Goal: Use online tool/utility: Utilize a website feature to perform a specific function

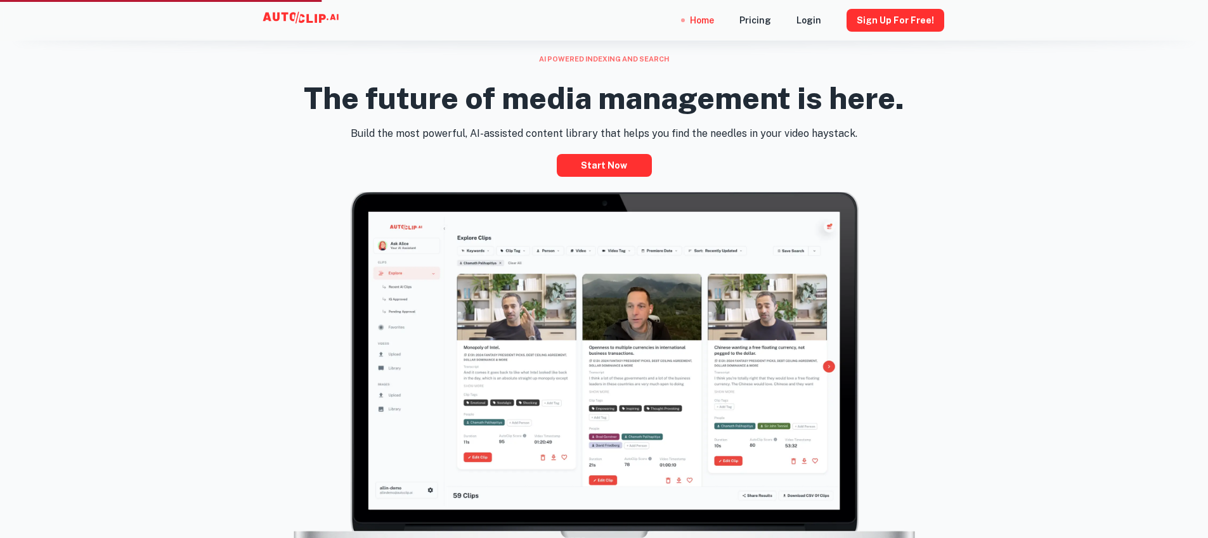
scroll to position [588, 0]
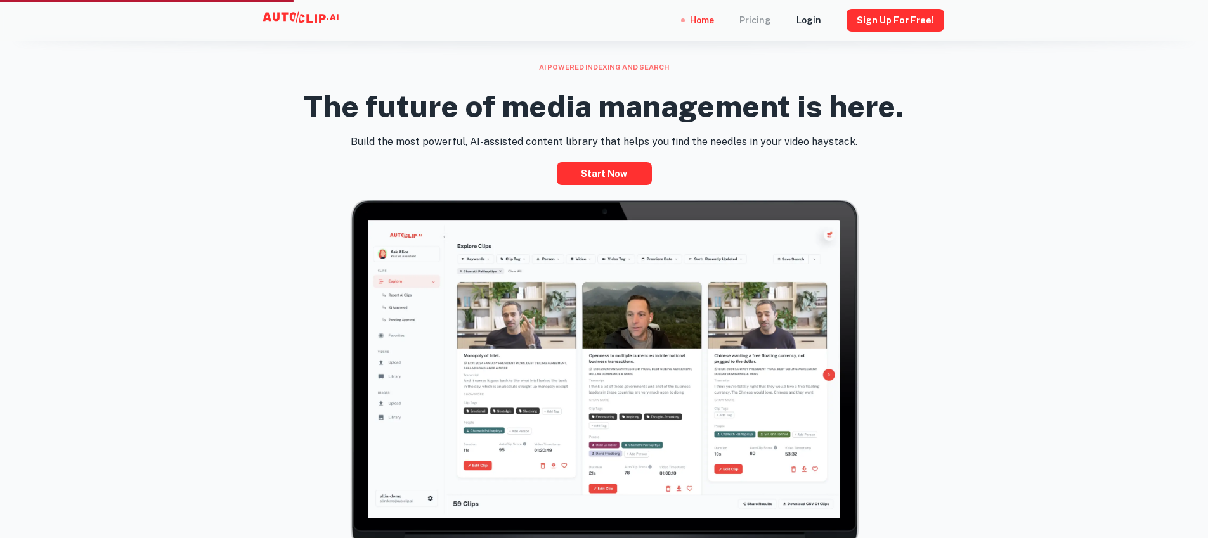
click at [767, 20] on div "Pricing" at bounding box center [755, 20] width 32 height 41
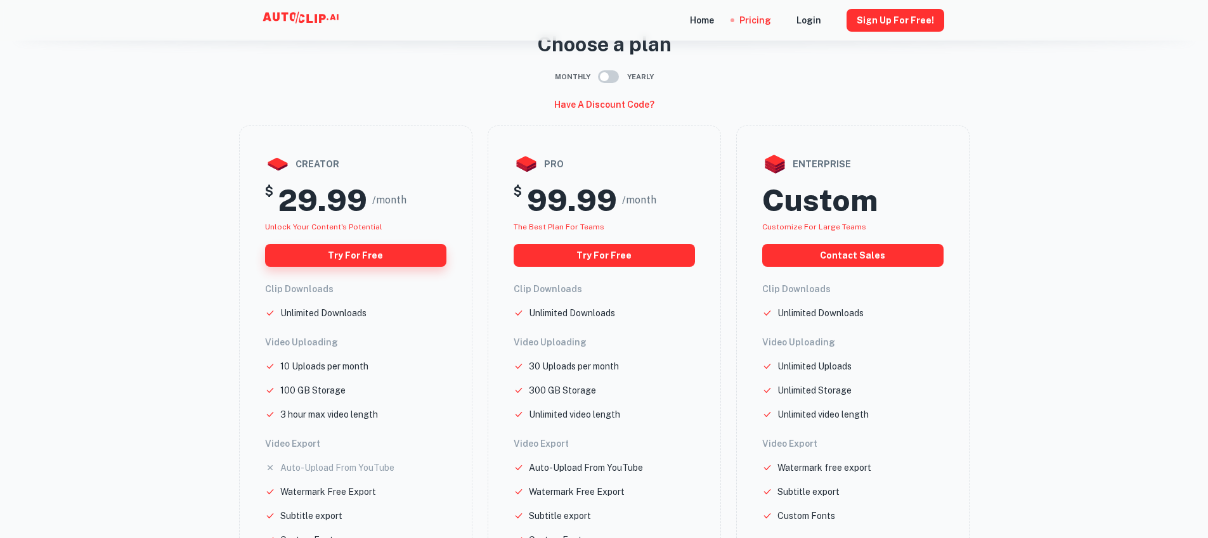
scroll to position [75, 0]
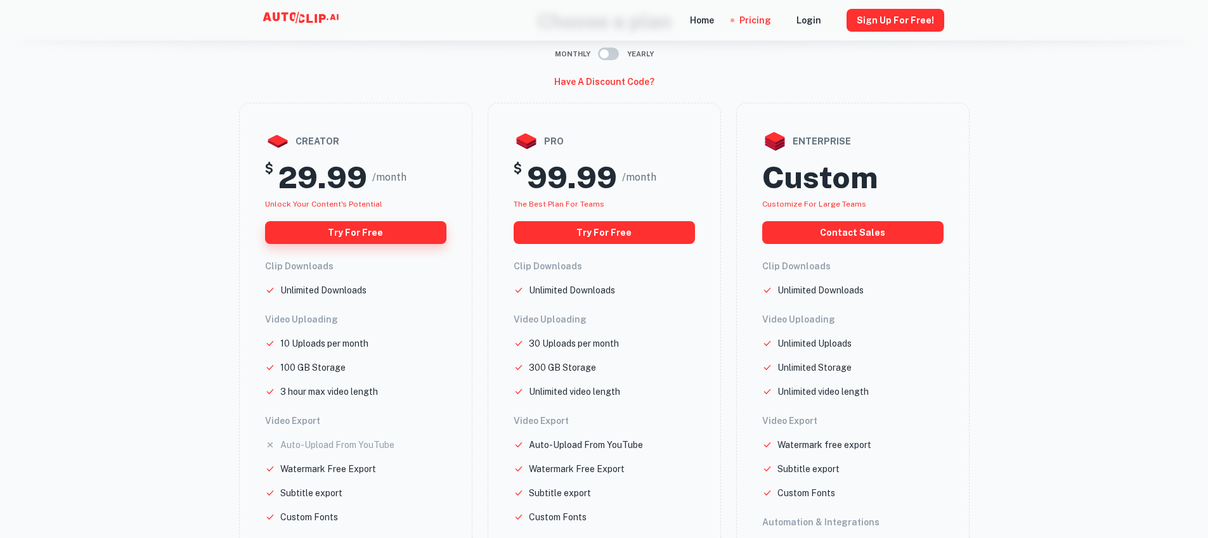
click at [398, 228] on button "Try for free" at bounding box center [355, 232] width 181 height 23
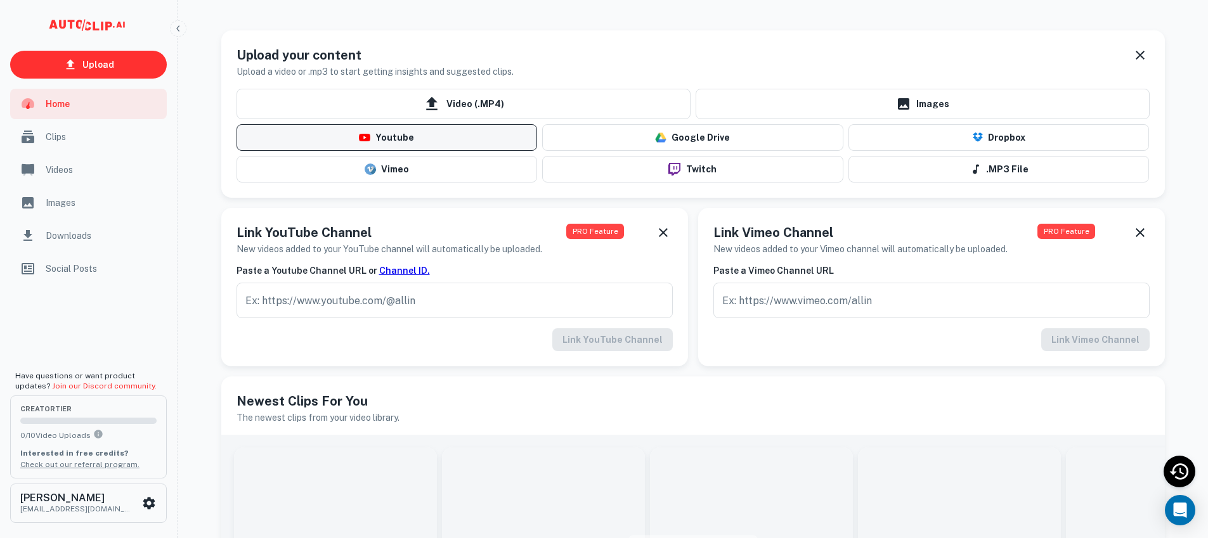
click at [420, 136] on button "Youtube" at bounding box center [387, 137] width 301 height 27
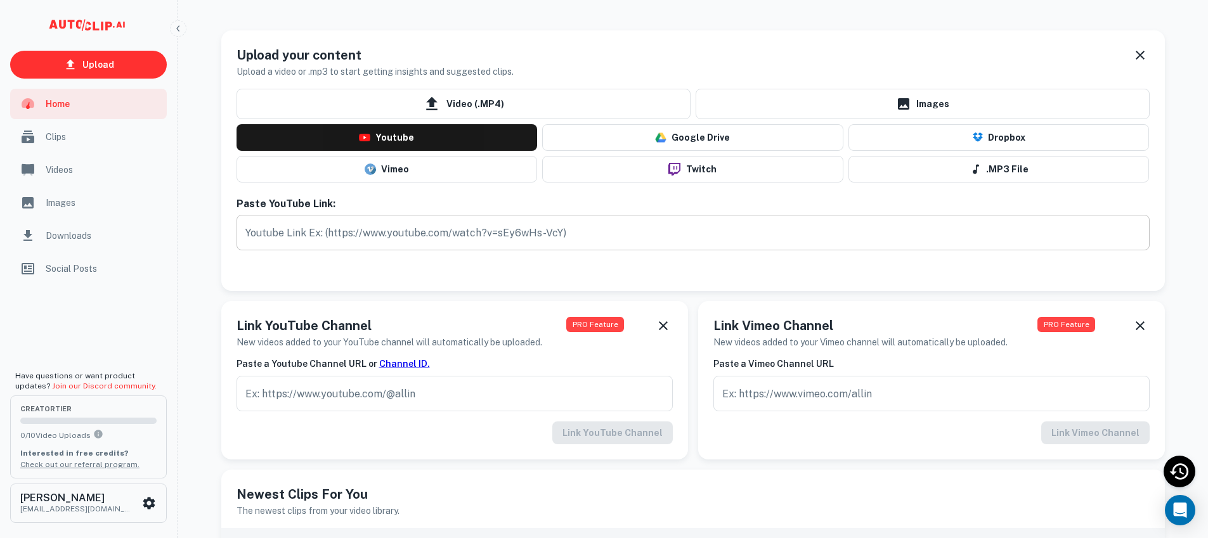
click at [466, 235] on input "text" at bounding box center [693, 233] width 913 height 36
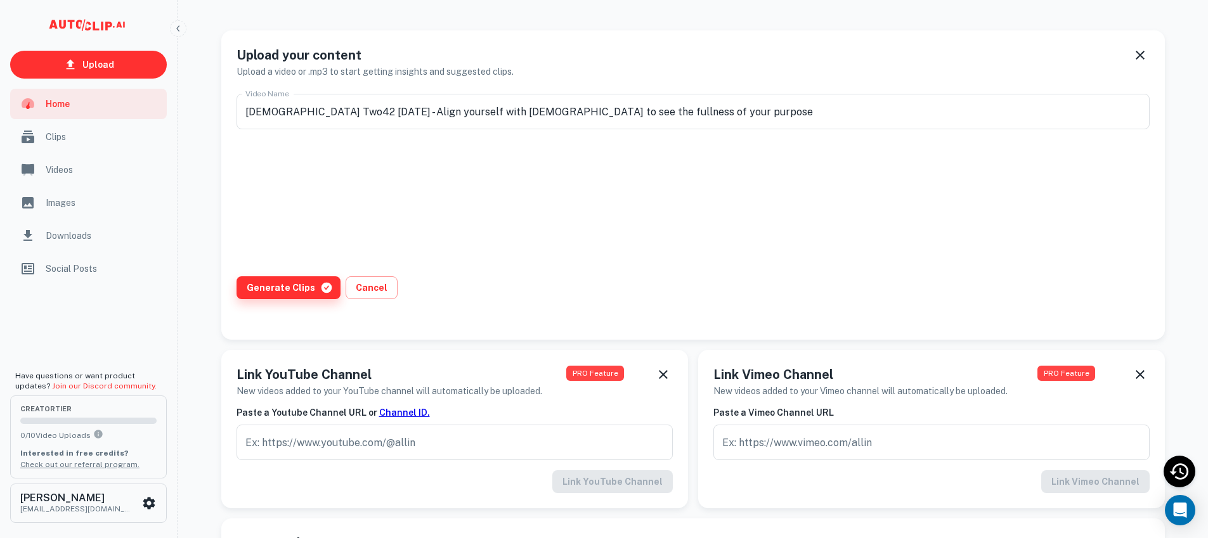
click at [294, 291] on button "Generate Clips" at bounding box center [289, 287] width 104 height 23
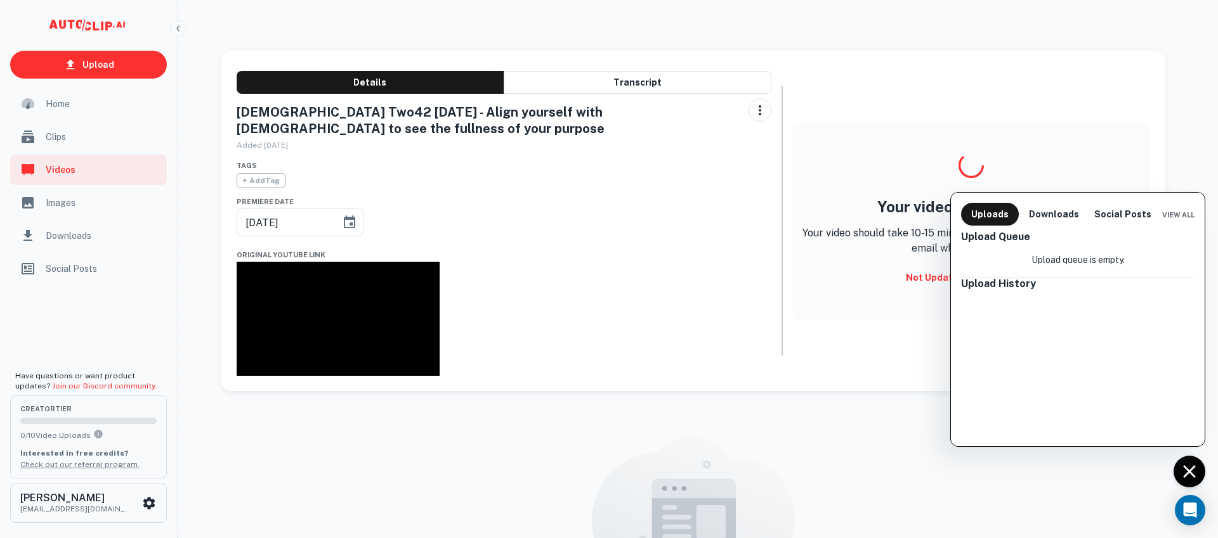
click at [1190, 471] on div at bounding box center [609, 269] width 1218 height 538
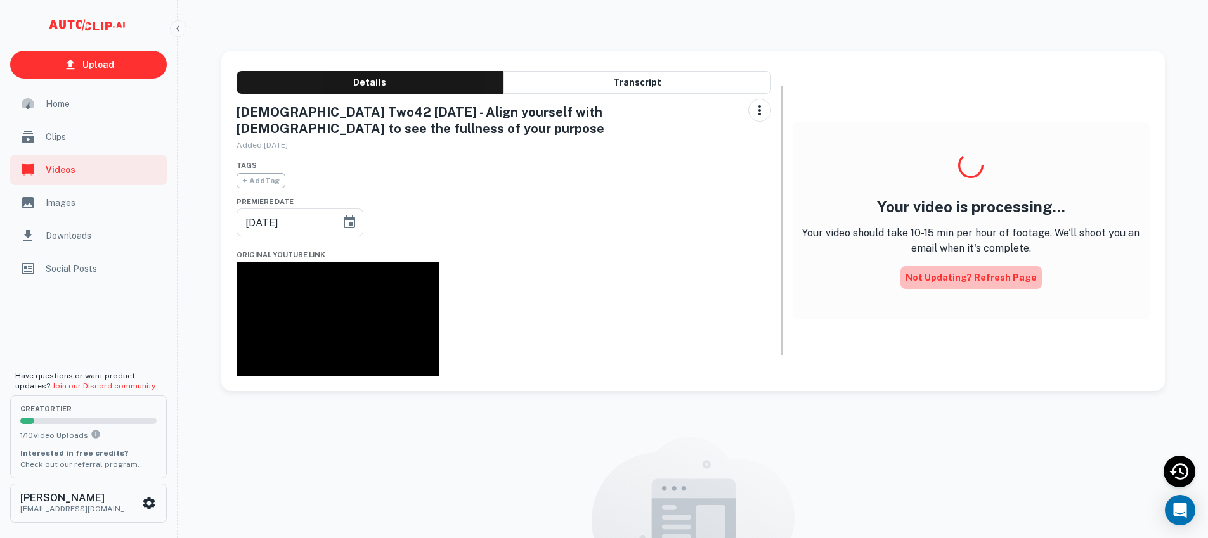
click at [1013, 285] on button "Not updating? Refresh Page" at bounding box center [971, 277] width 141 height 23
